Goal: Find specific page/section: Find specific page/section

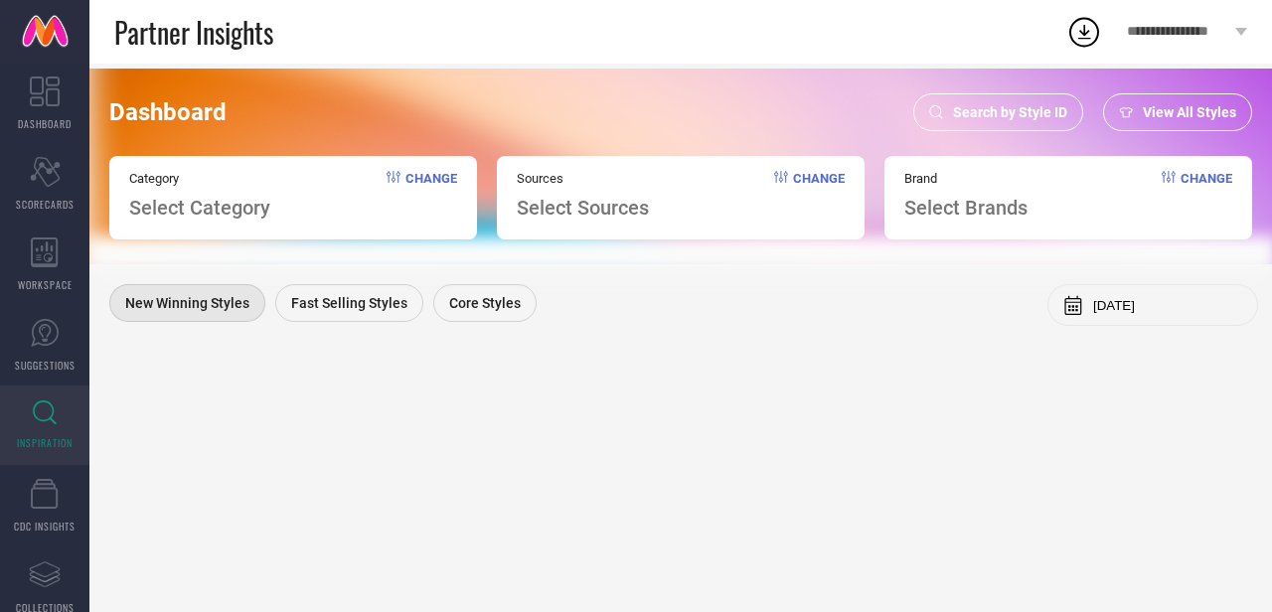
click at [992, 112] on span "Search by Style ID" at bounding box center [1010, 112] width 114 height 16
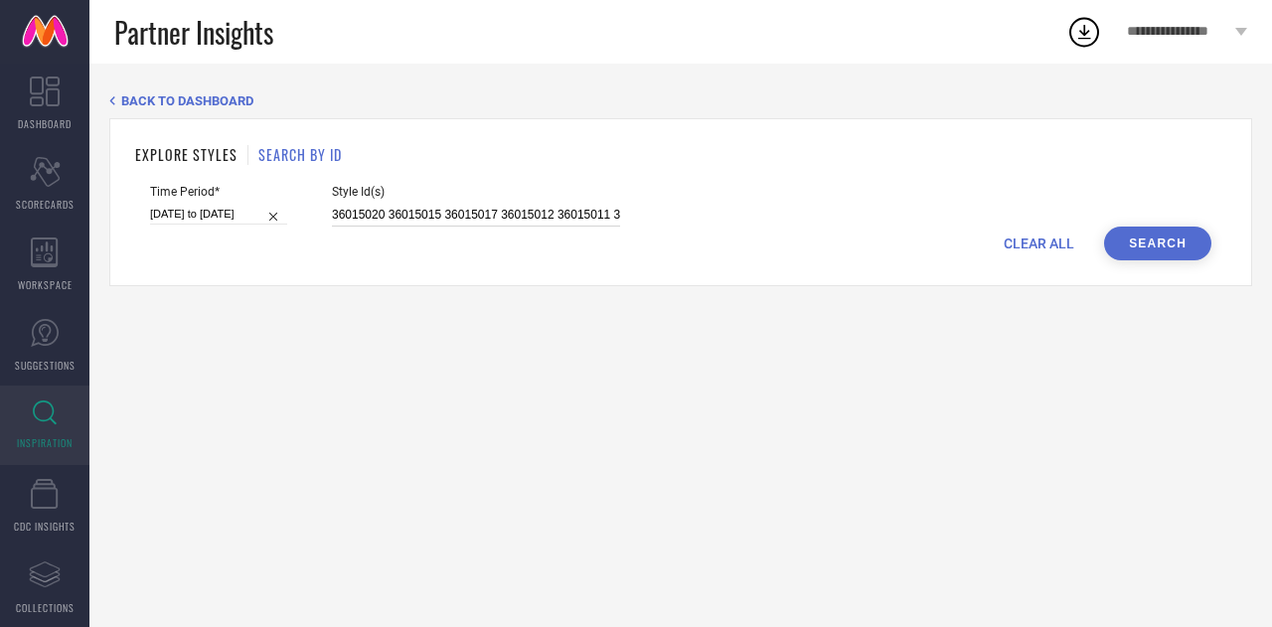
click at [443, 220] on input "36015020 36015015 36015017 36015012 36015011 36015014" at bounding box center [476, 215] width 288 height 23
paste input "4463168 35040899 35040904 34464317 35040906 35281779 34464326 34464323 35040897…"
type input "34463168 35040899 35040904 34464317 35040906 35281779 34464326 34464323 3504089…"
click at [216, 208] on input "10-07-2025 to 08-08-2025" at bounding box center [218, 214] width 137 height 21
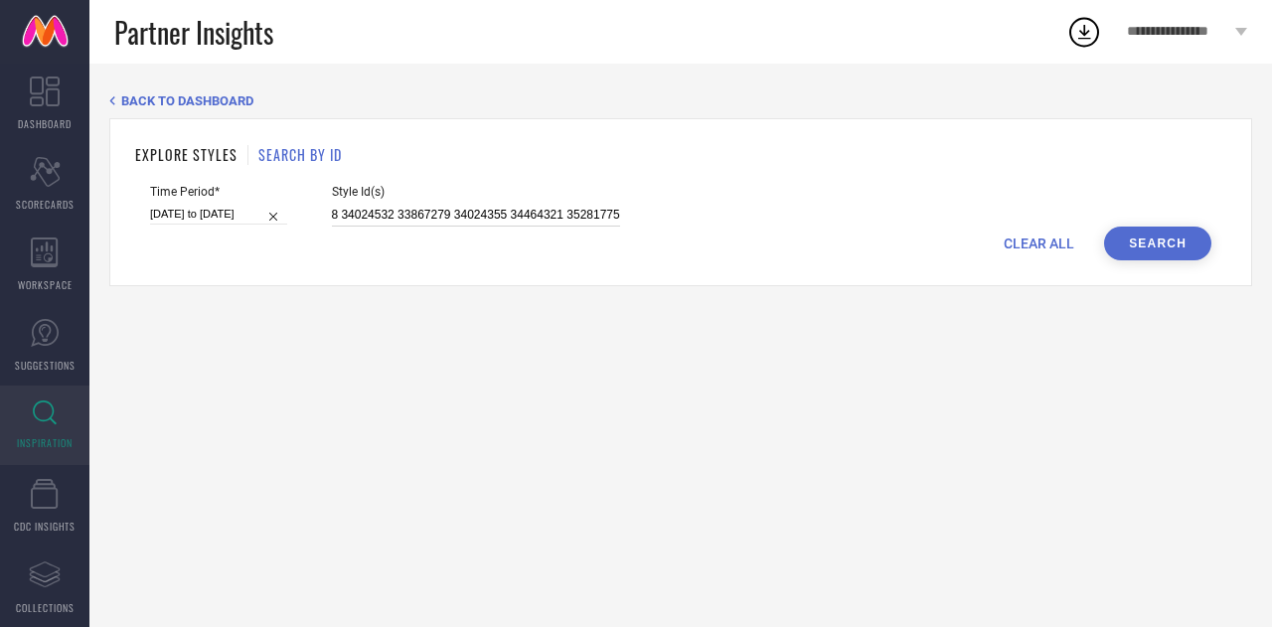
select select "6"
select select "2025"
select select "7"
select select "2025"
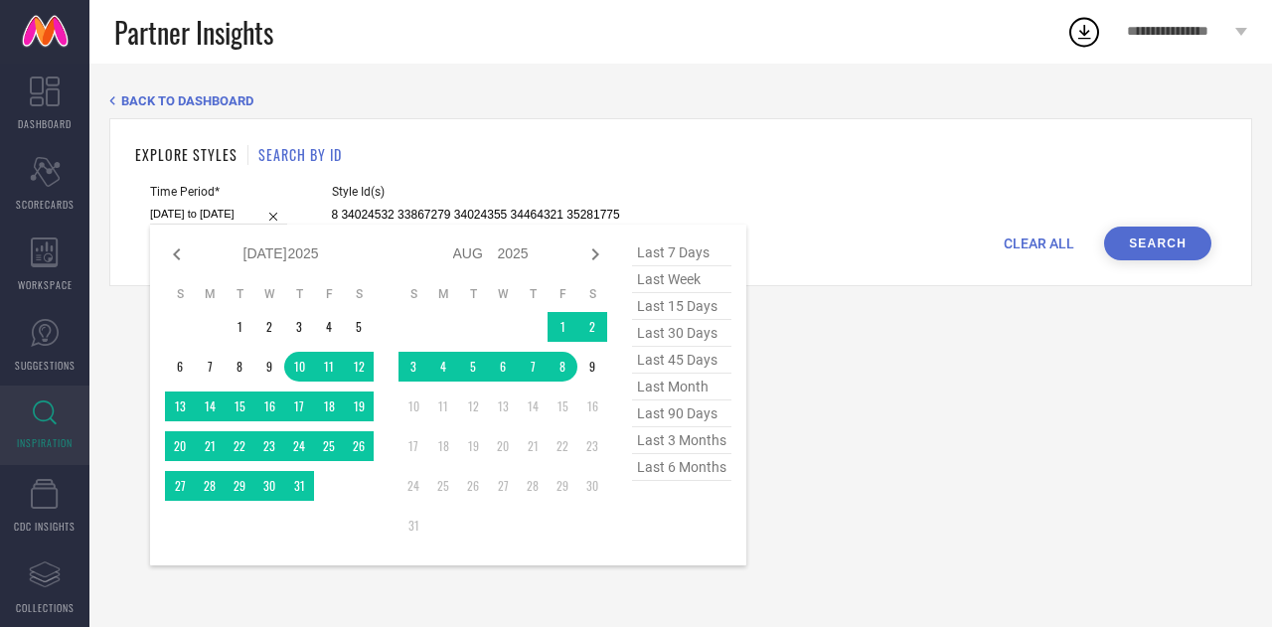
type input "34463168 35040899 35040904 34464317 35040906 35281779 34464326 34464323 3504089…"
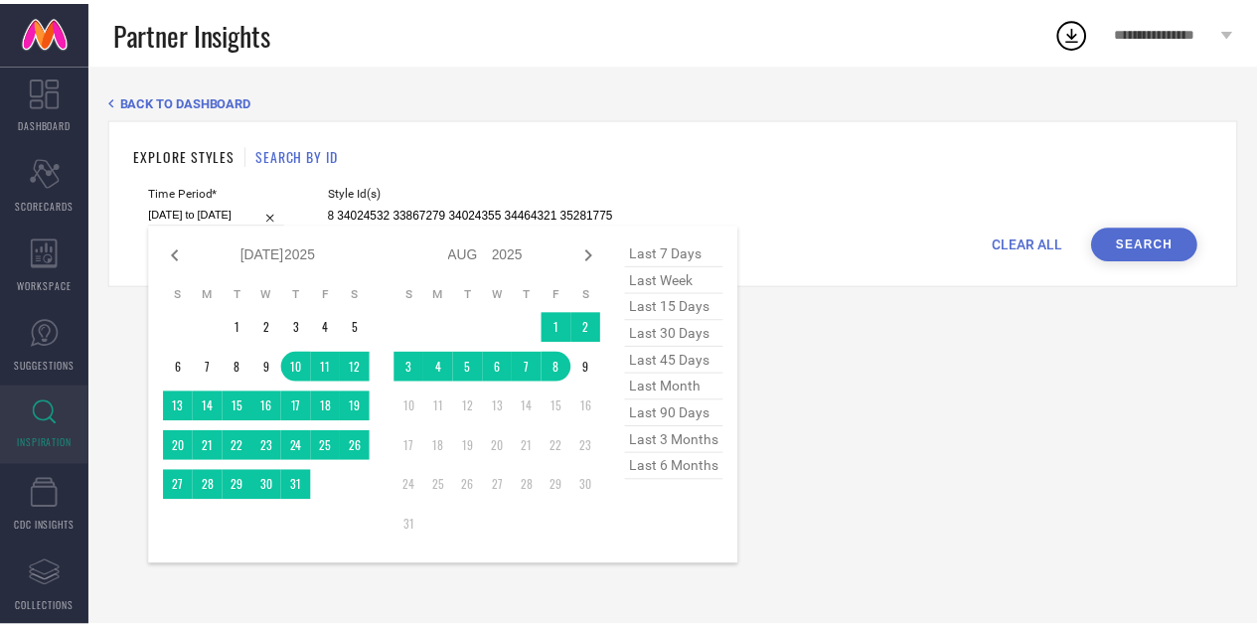
scroll to position [0, 0]
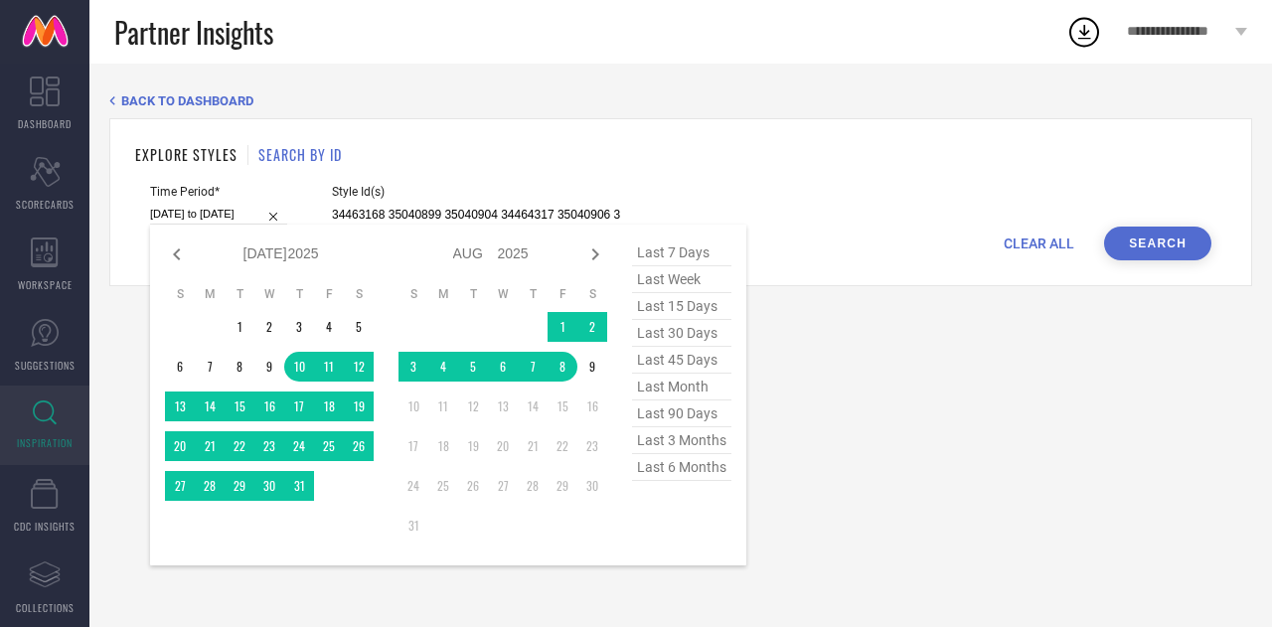
click at [694, 307] on span "last 15 days" at bounding box center [681, 306] width 99 height 27
type input "[DATE] to [DATE]"
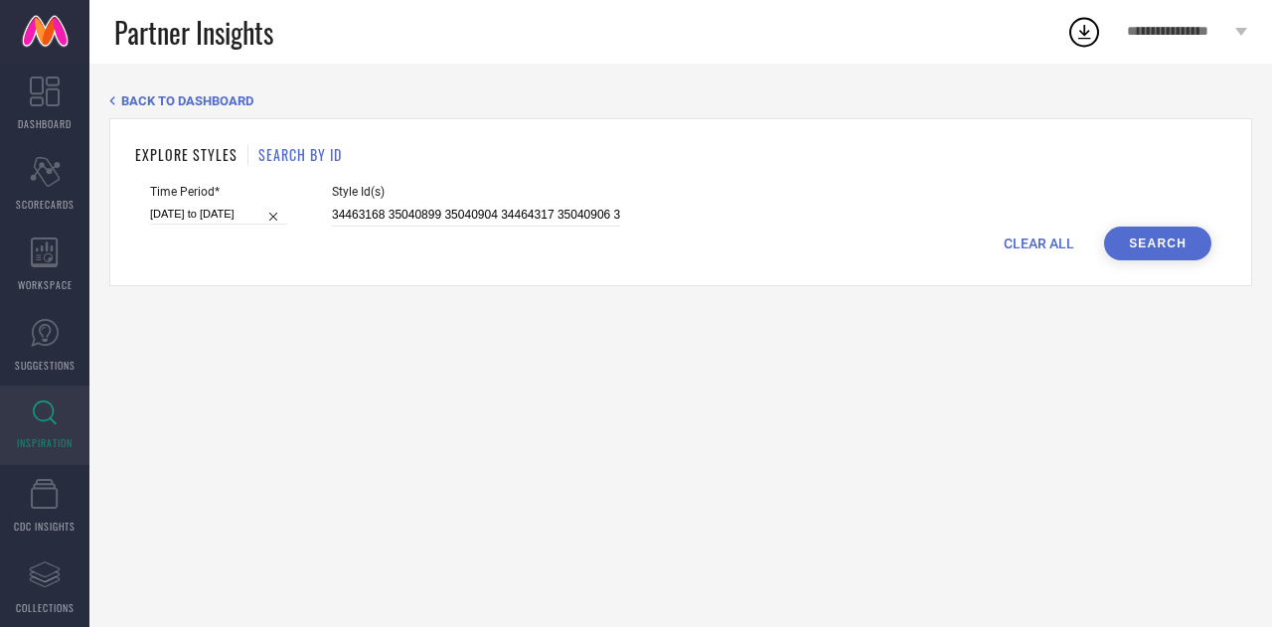
click at [1169, 234] on button "Search" at bounding box center [1157, 244] width 107 height 34
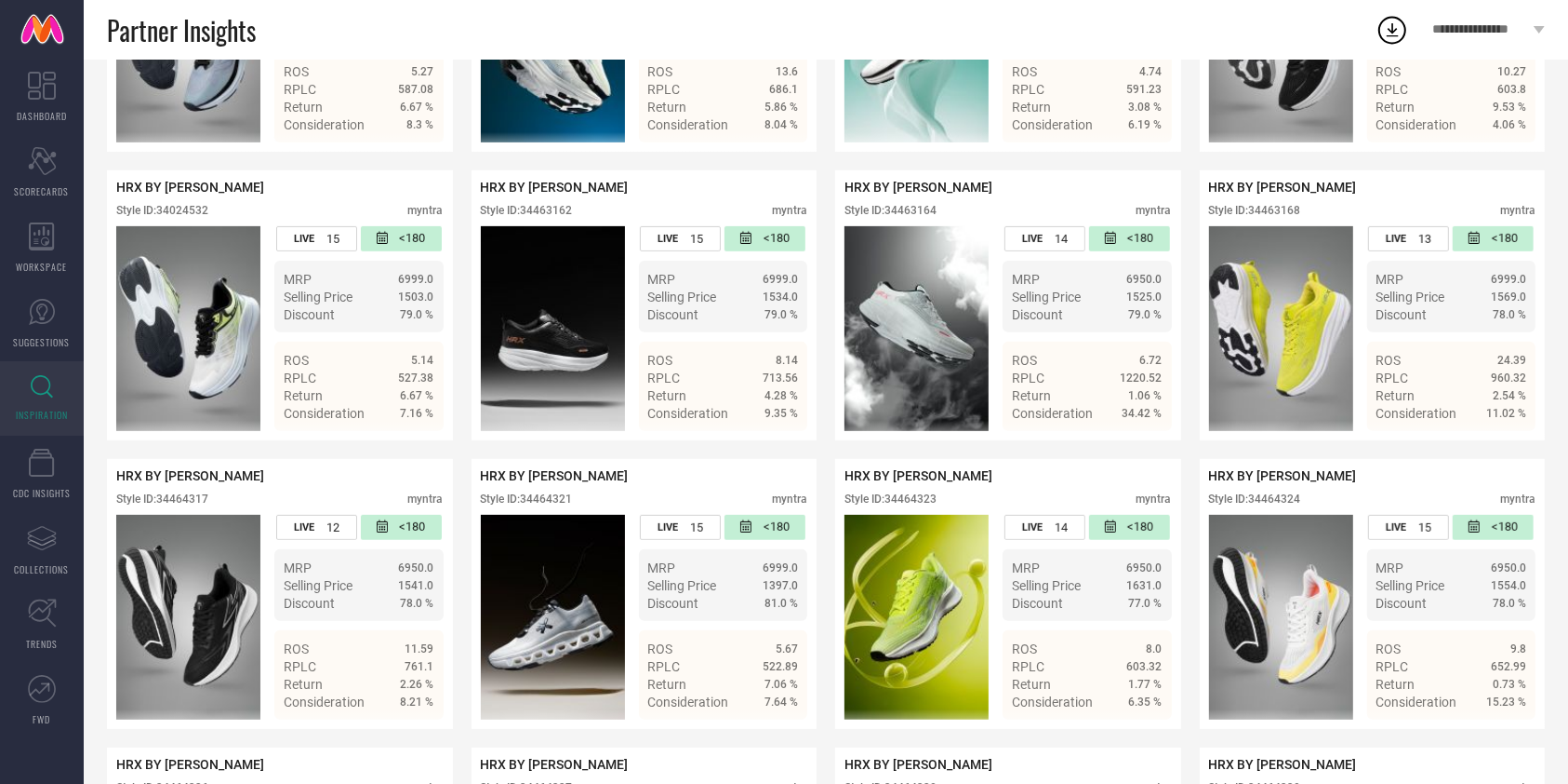
scroll to position [682, 0]
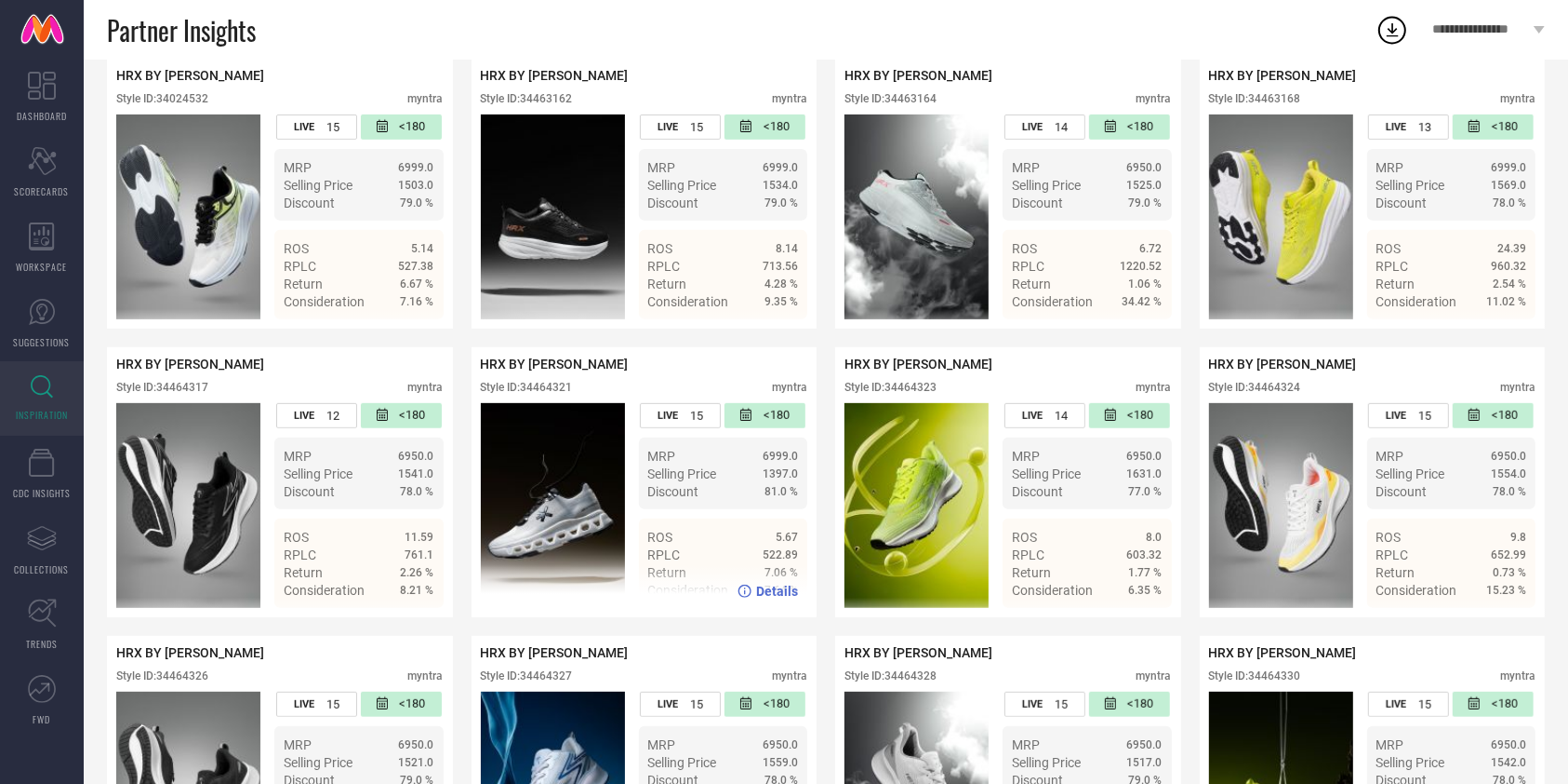
click at [560, 393] on div "Style ID: 34464321" at bounding box center [527, 387] width 92 height 13
copy div "34464321"
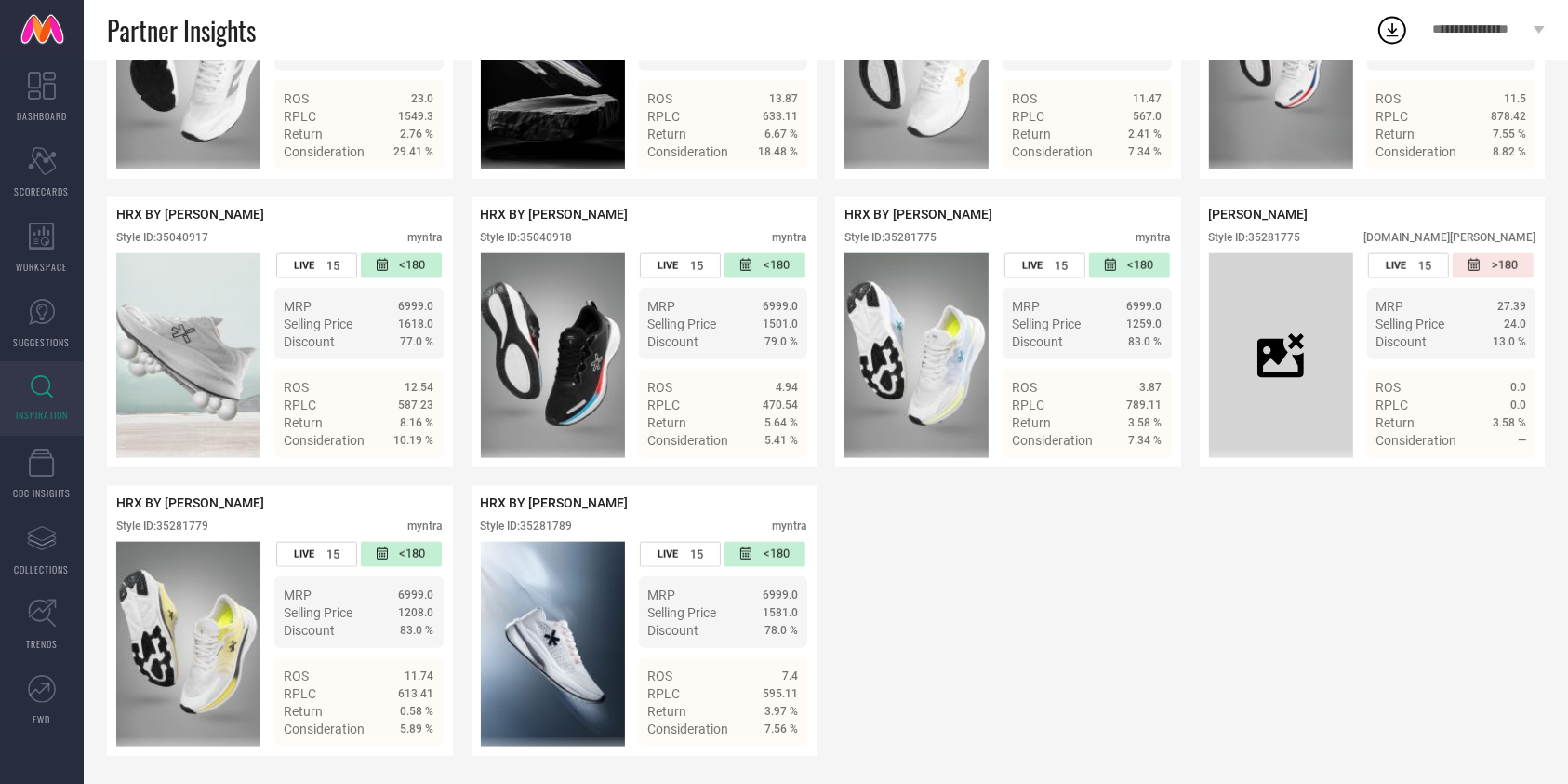
scroll to position [1997, 0]
click at [178, 244] on div "Style ID: 35040917" at bounding box center [162, 237] width 92 height 13
copy div "35040917"
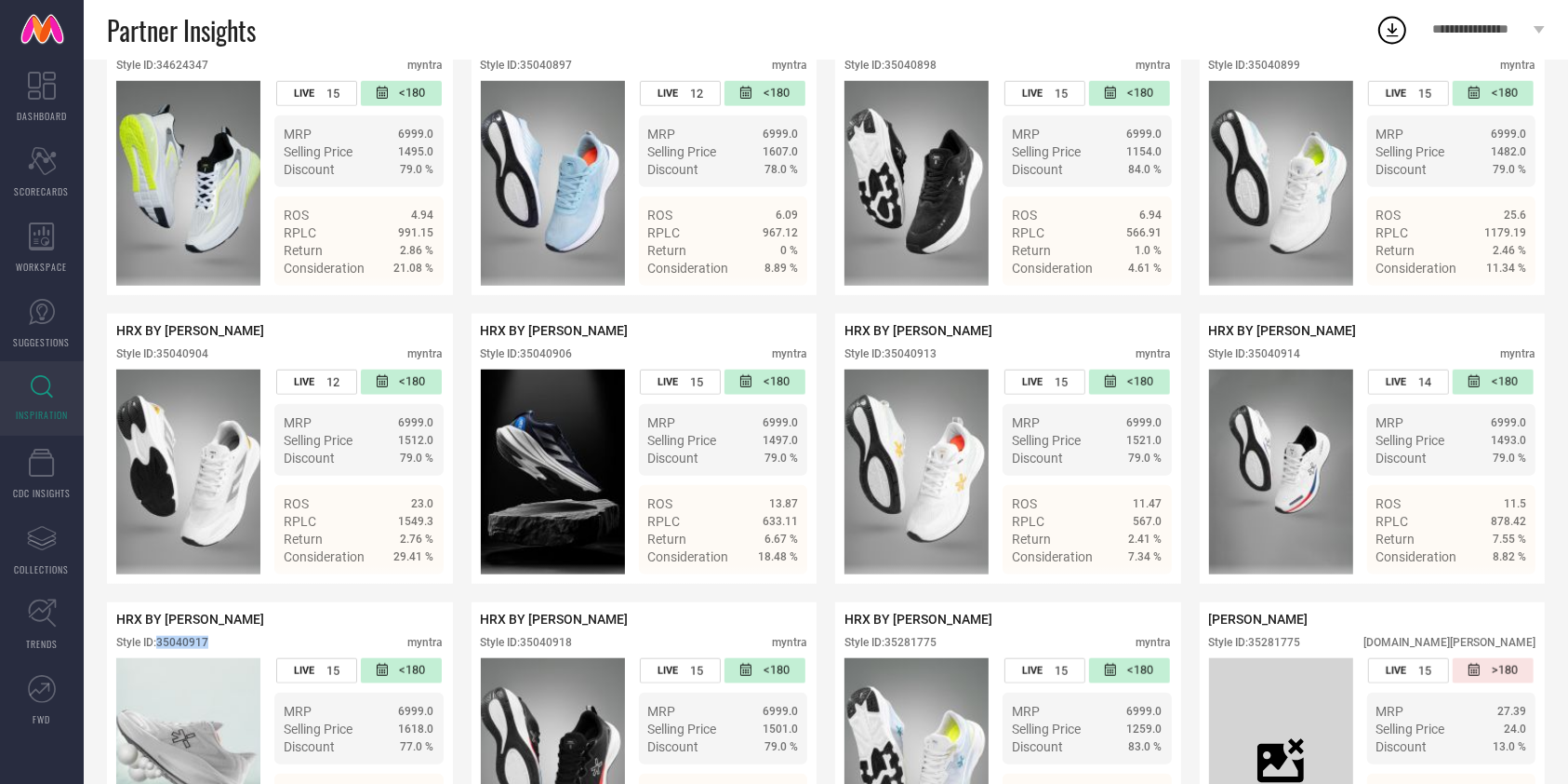
scroll to position [1578, 0]
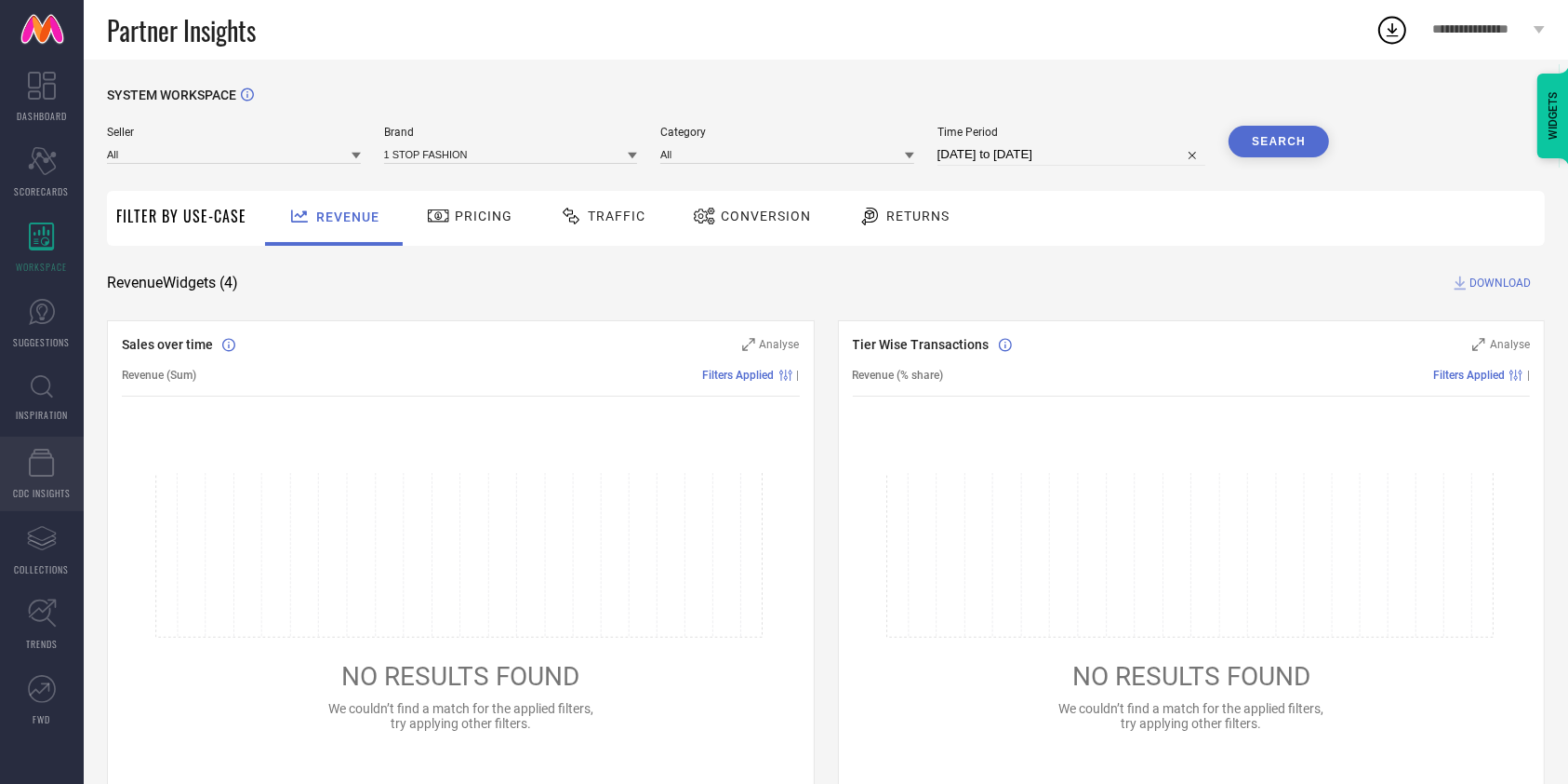
click at [38, 489] on span "CDC INSIGHTS" at bounding box center [42, 493] width 58 height 14
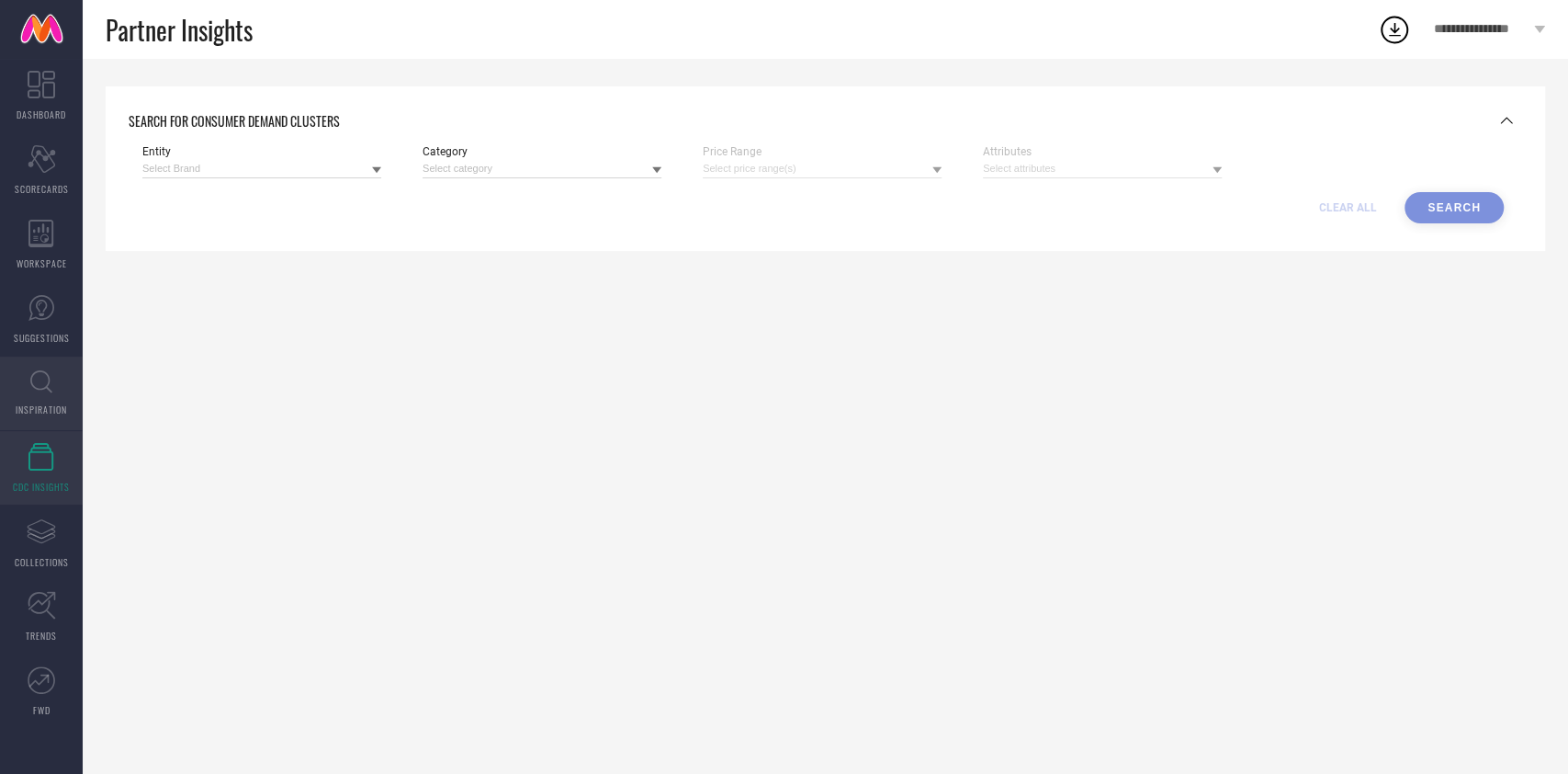
click at [22, 389] on link "INSPIRATION" at bounding box center [41, 393] width 82 height 73
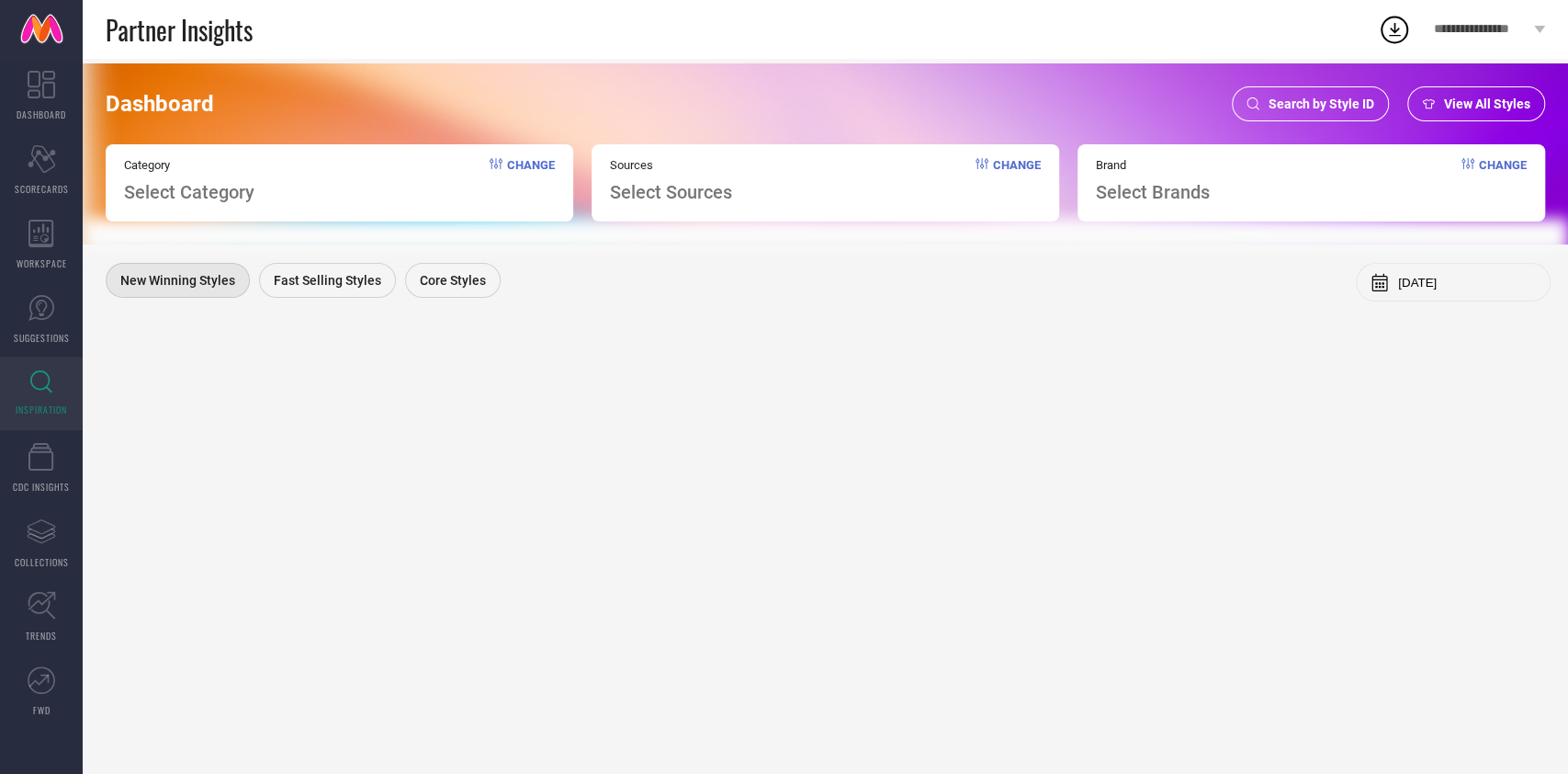
click at [1271, 80] on div "Dashboard Search by Style ID View All Styles Category Select Category Change So…" at bounding box center [825, 154] width 1486 height 181
click at [1283, 97] on span "Search by Style ID" at bounding box center [1321, 104] width 105 height 15
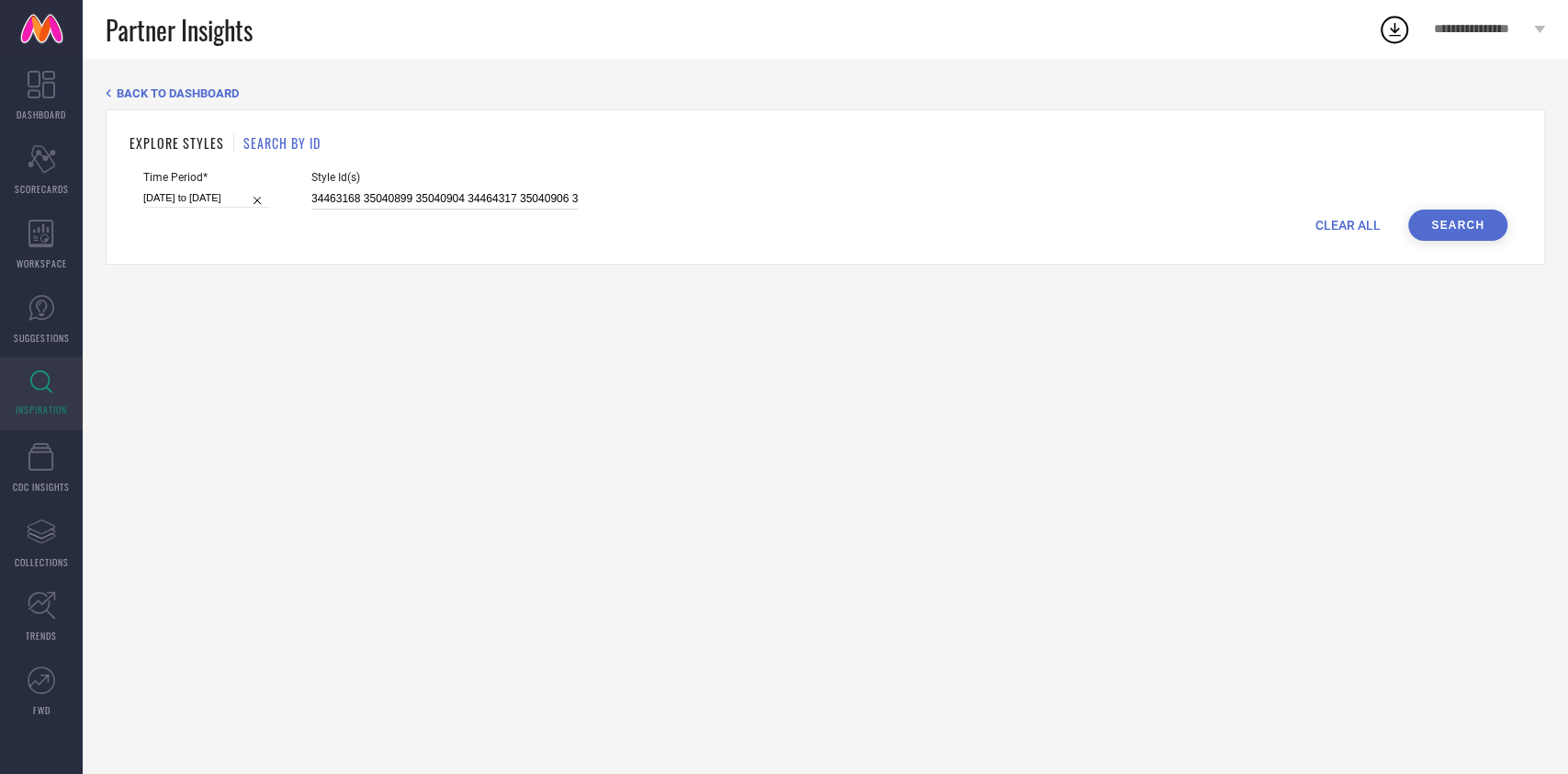
click at [517, 195] on input "34463168 35040899 35040904 34464317 35040906 35281779 34464326 34464323 3504089…" at bounding box center [445, 199] width 266 height 21
click at [521, 204] on input "34463168 35040899 35040904 34464317 35040906 35281779 34464326 34464323 3504089…" at bounding box center [445, 199] width 266 height 21
paste input "style_id 36089688 36089654 34388854 36089643 36090427 36090390 36089692 3608965…"
type input "style_id 36089688 36089654 34388854 36089643 36090427 36090390 36089692 3608965…"
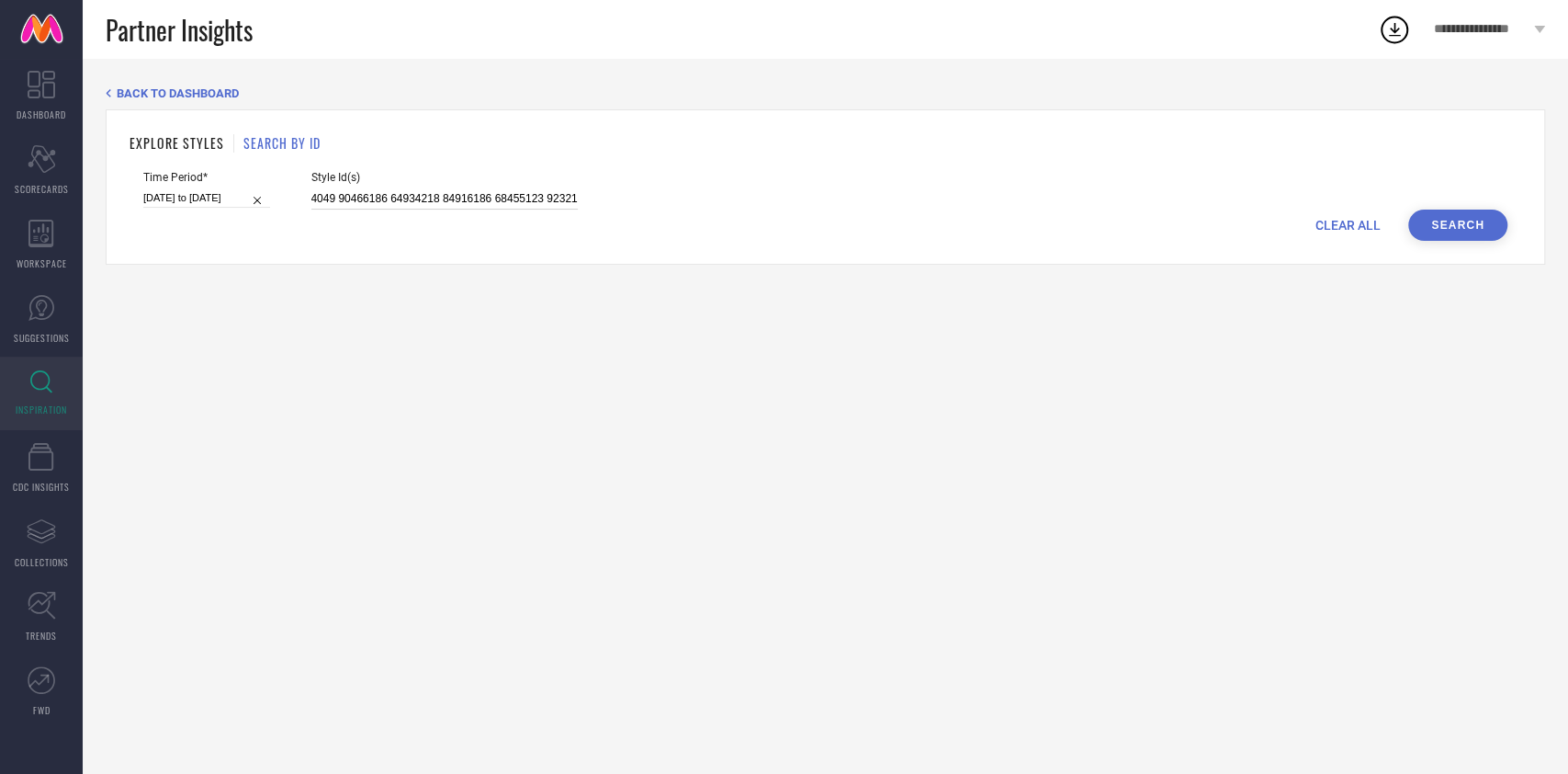
click at [195, 202] on input "[DATE] to [DATE]" at bounding box center [206, 198] width 127 height 19
select select "6"
select select "2025"
select select "7"
select select "2025"
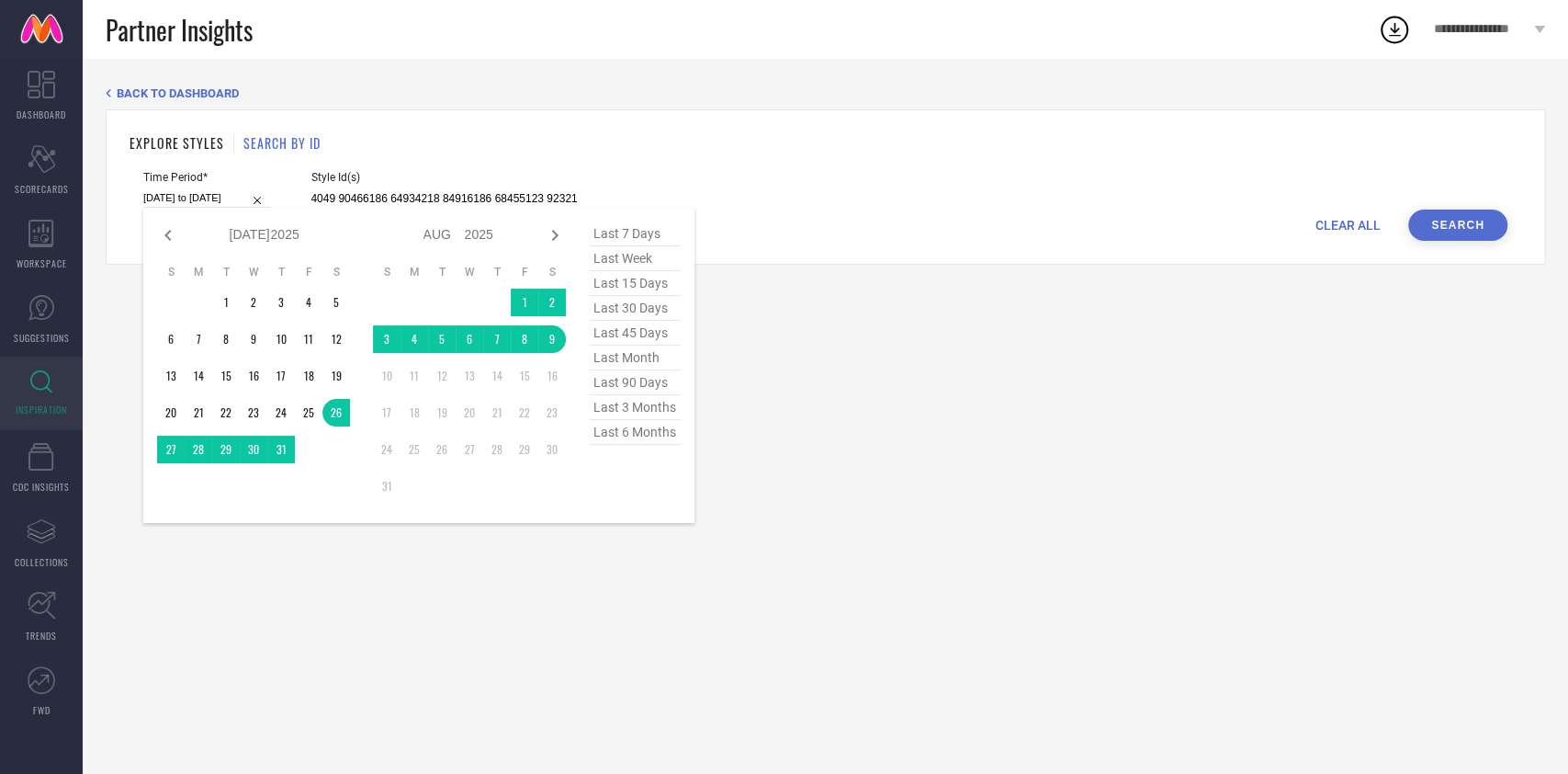
type input "style_id 36089688 36089654 34388854 36089643 36090427 36090390 36089692 3608965…"
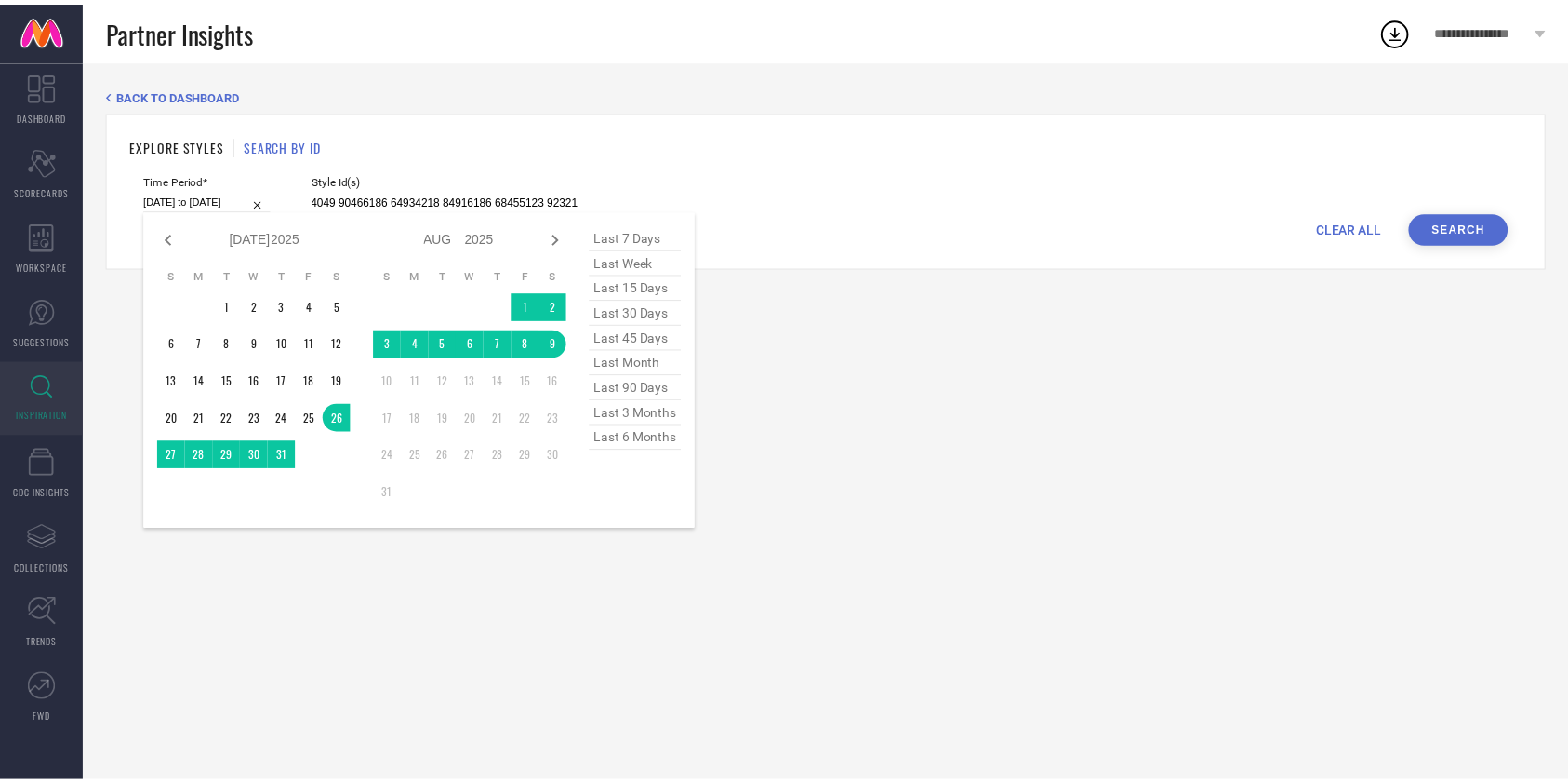
scroll to position [0, 0]
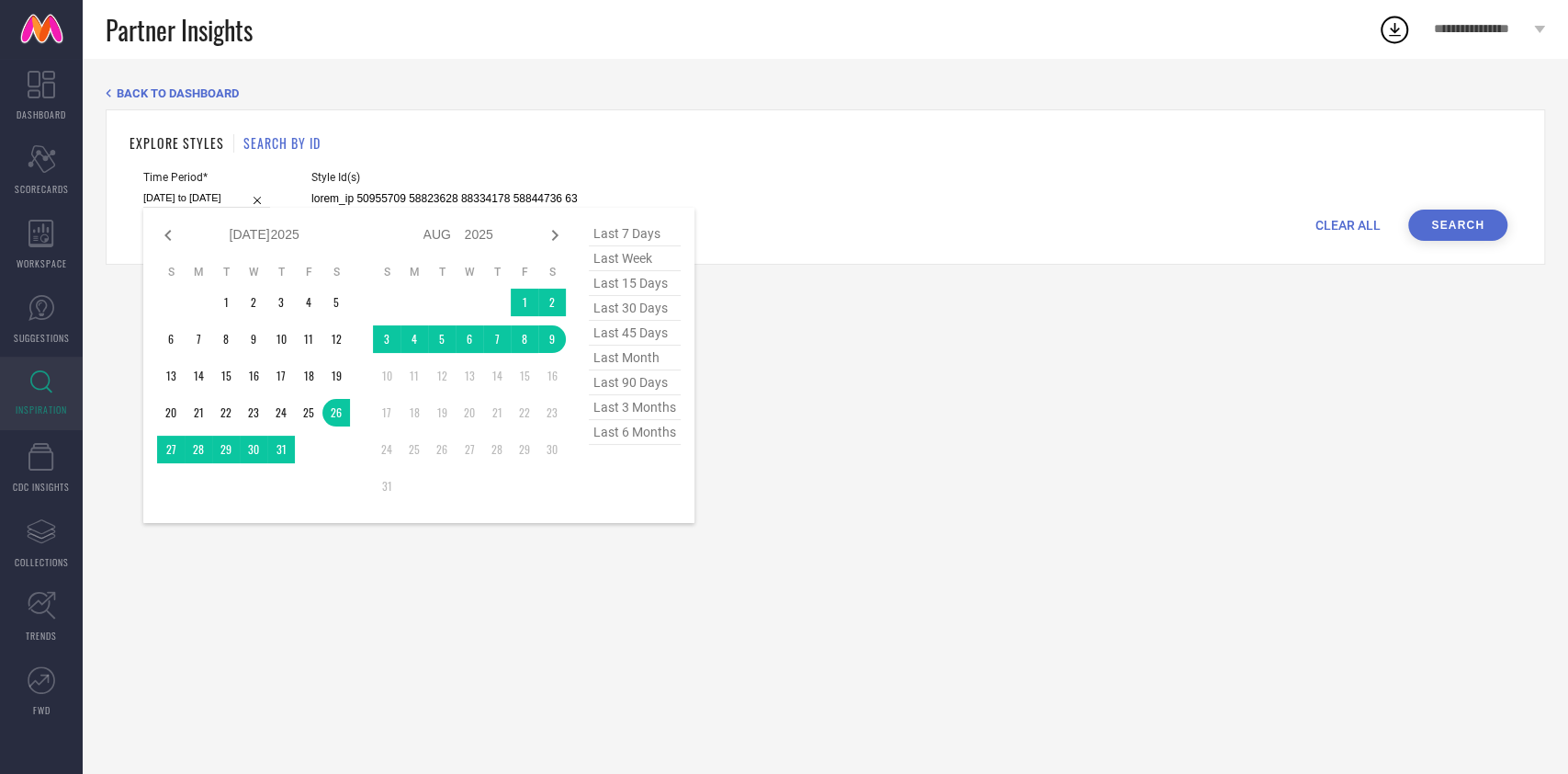
click at [655, 287] on span "last 15 days" at bounding box center [634, 283] width 92 height 25
type input "[DATE] to [DATE]"
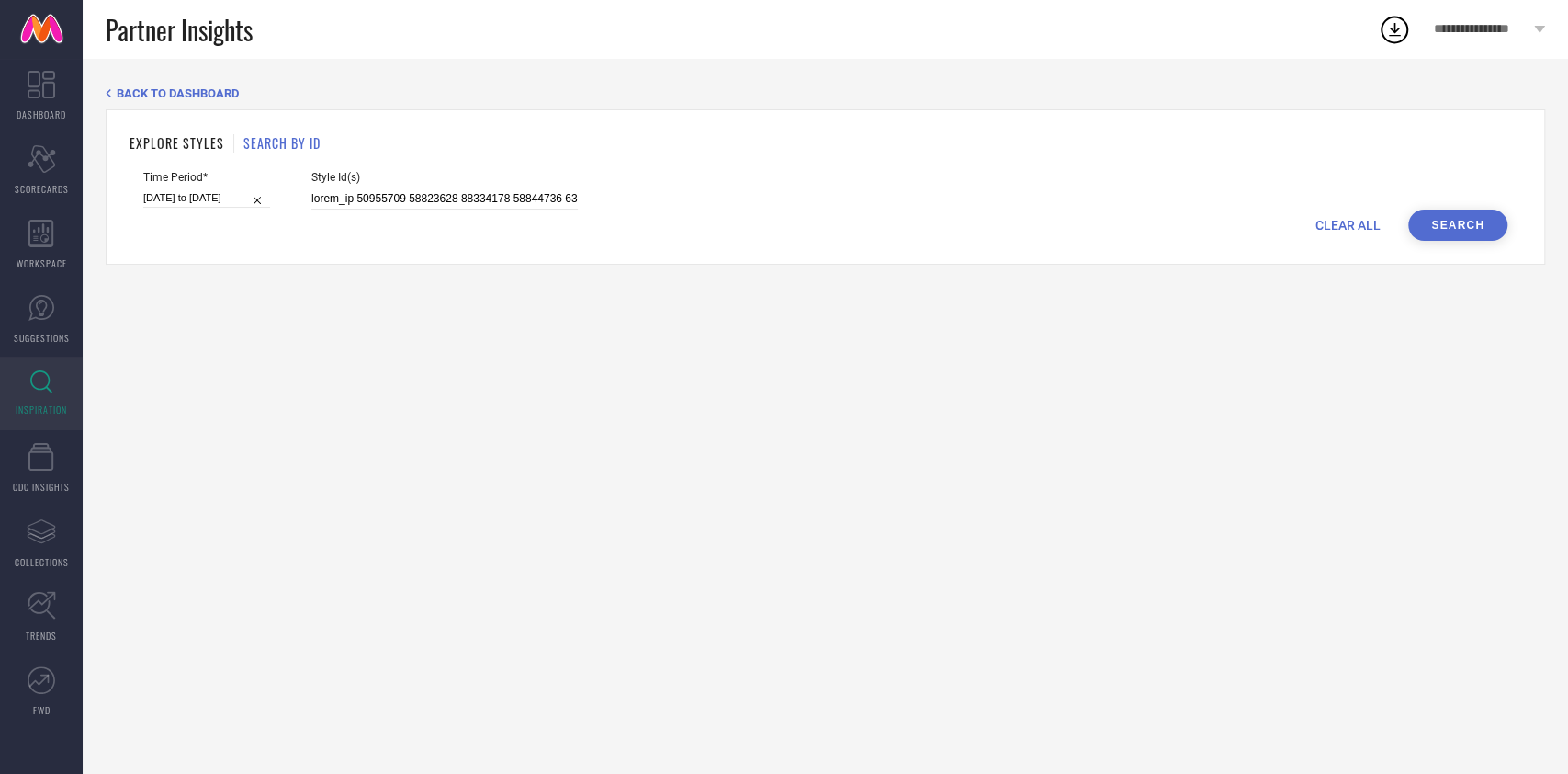
click at [1460, 227] on button "Search" at bounding box center [1457, 226] width 99 height 31
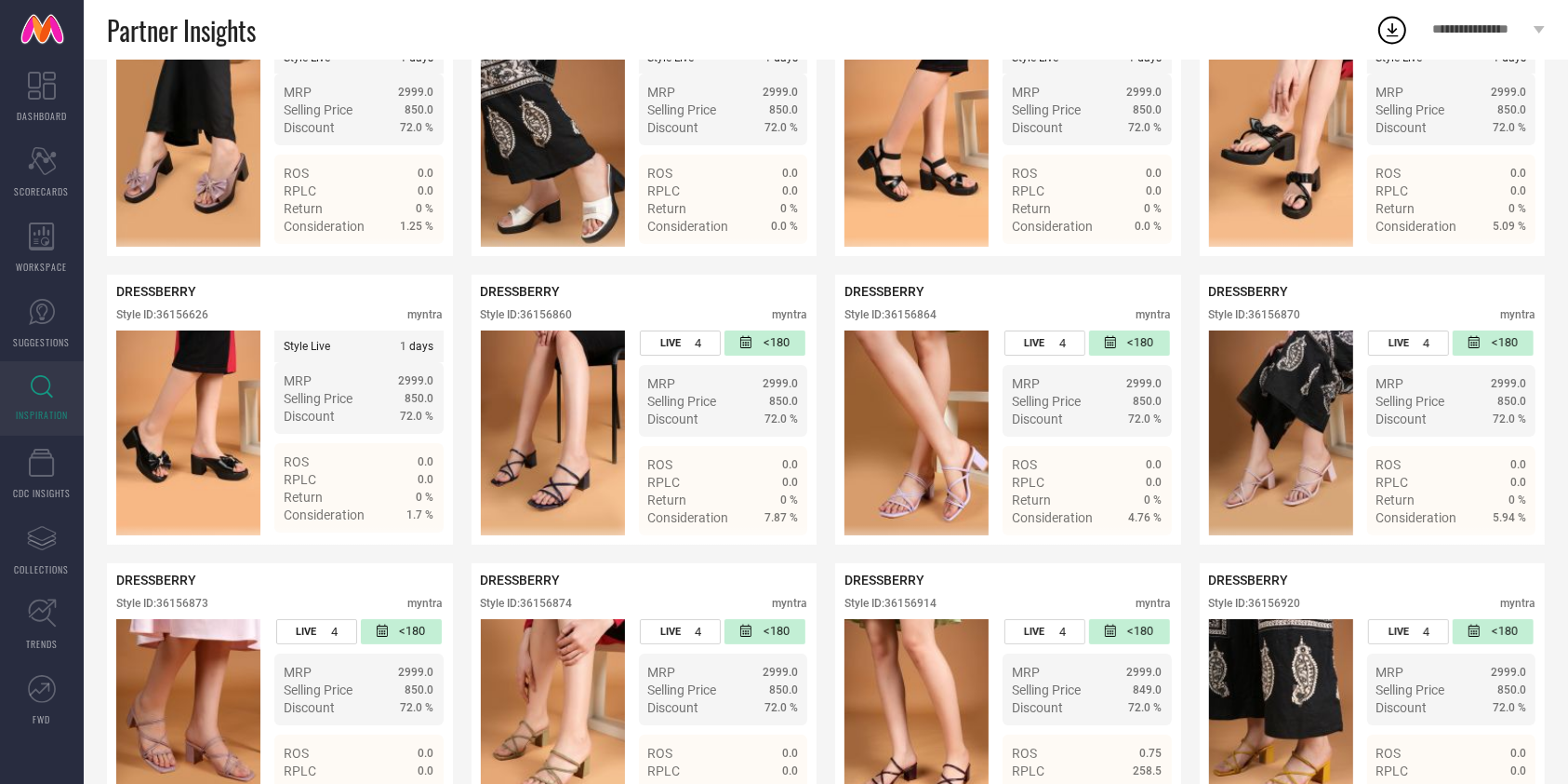
scroll to position [7101, 0]
